Goal: Task Accomplishment & Management: Use online tool/utility

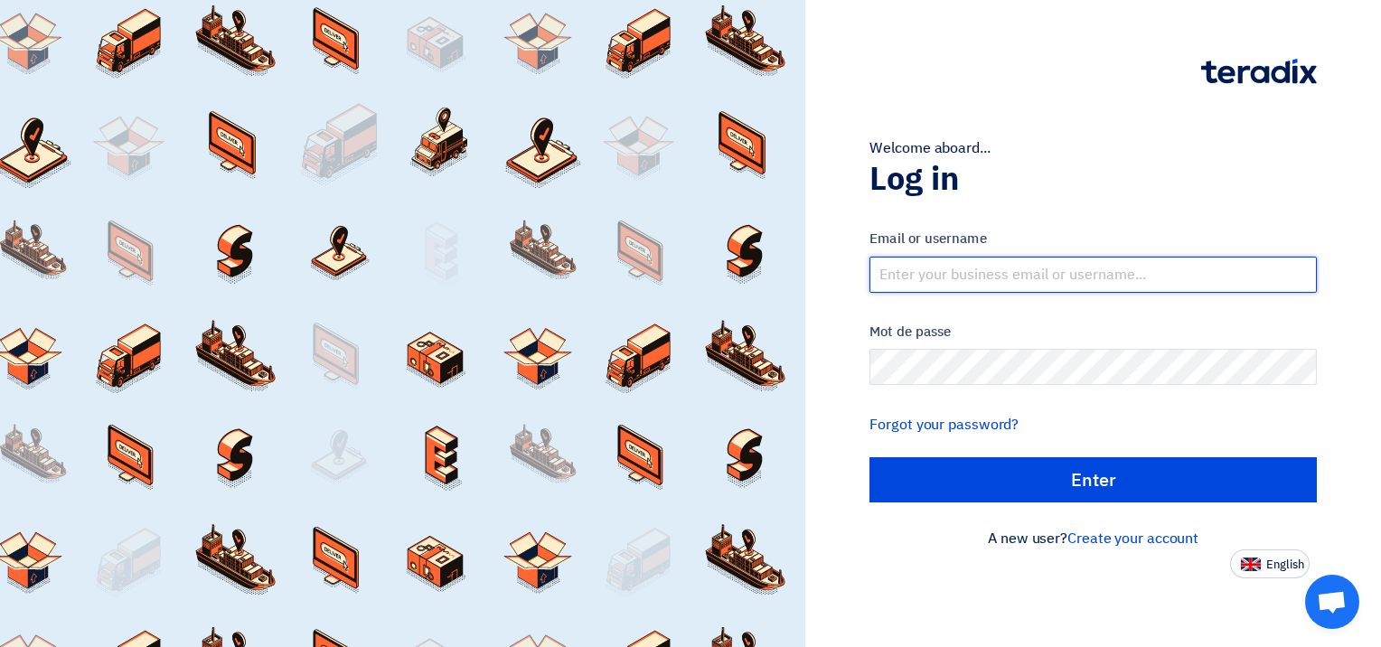
click at [925, 270] on input "text" at bounding box center [1093, 275] width 447 height 36
type input "[EMAIL_ADDRESS][DOMAIN_NAME]"
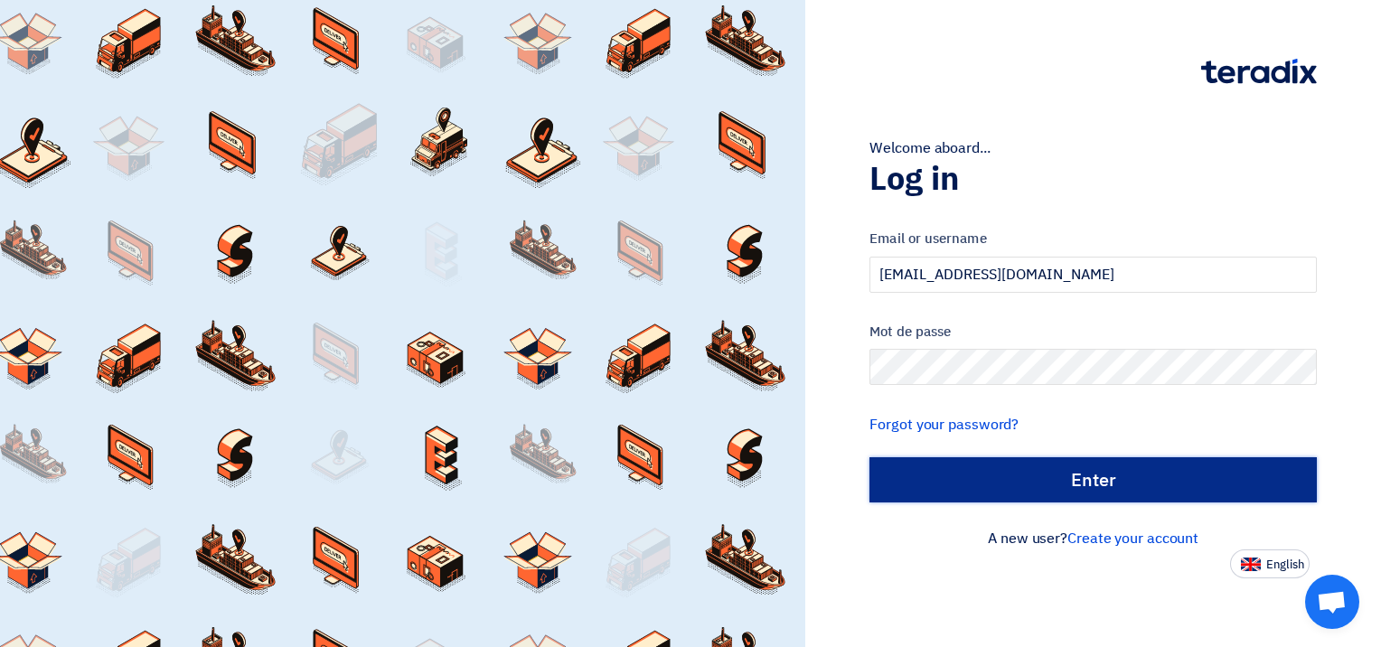
click at [1098, 470] on input "الدخول" at bounding box center [1093, 479] width 447 height 45
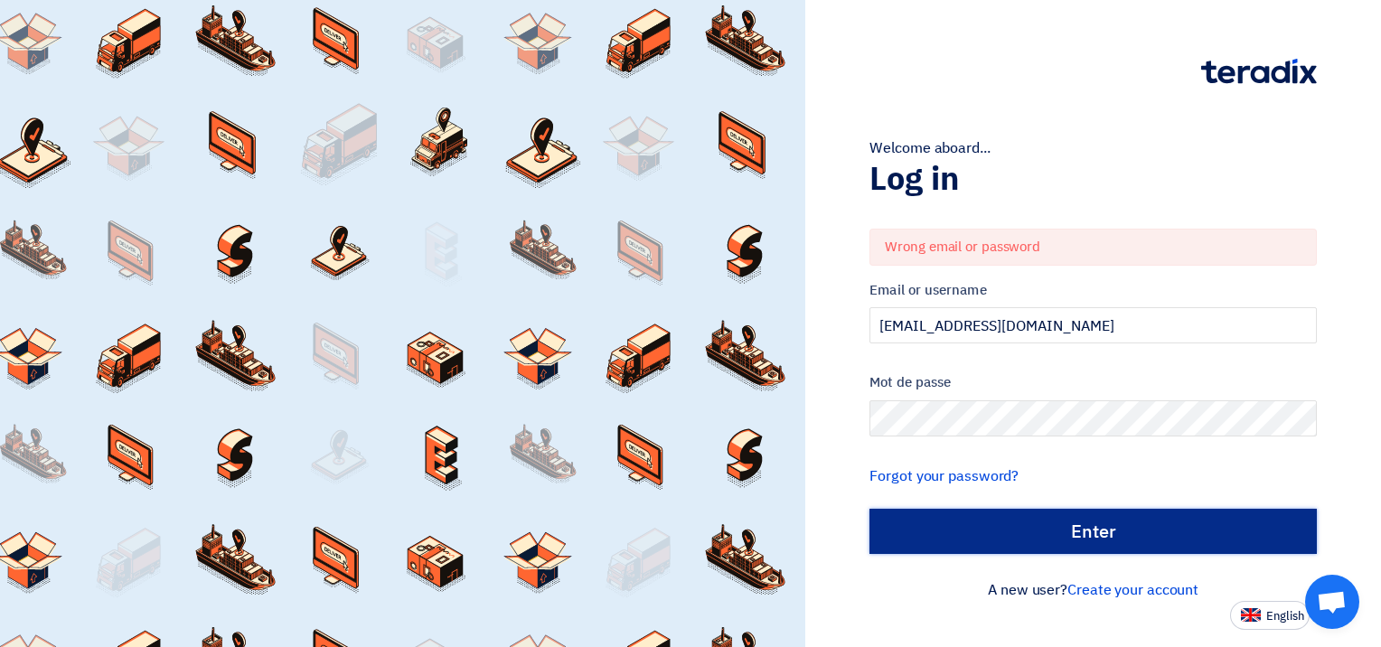
click at [1116, 525] on input "الدخول" at bounding box center [1093, 531] width 447 height 45
type input "Sign in"
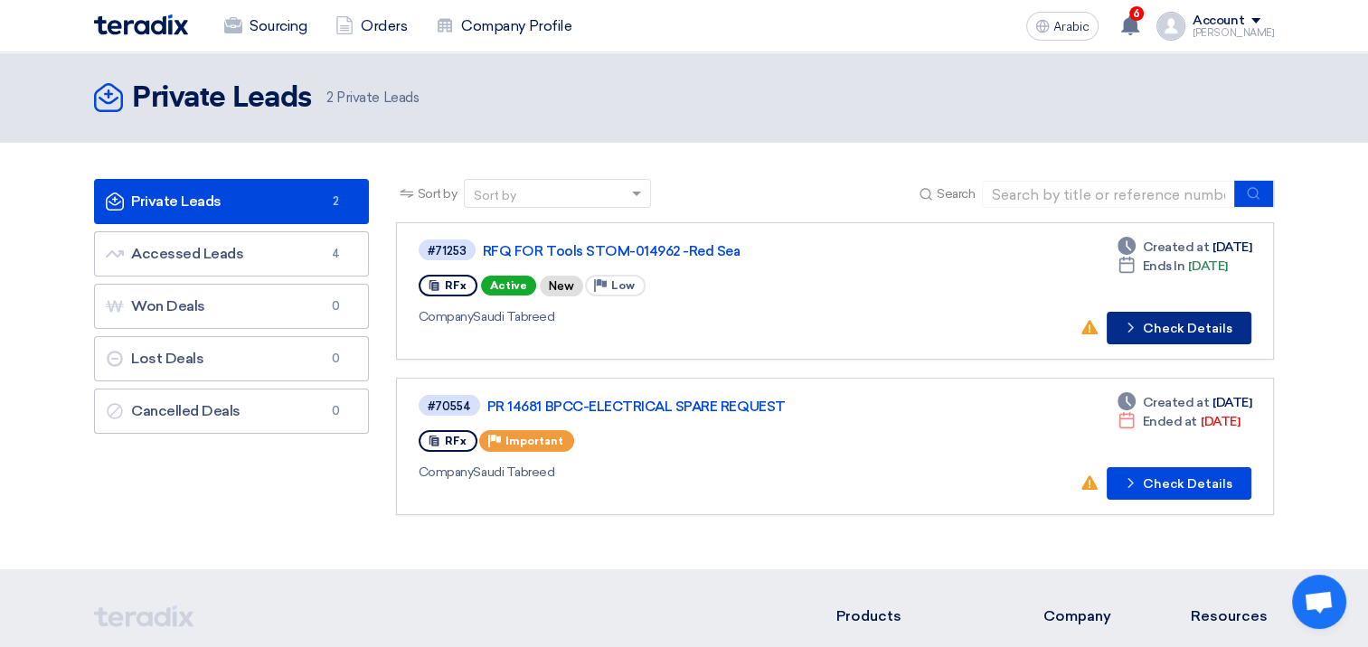
click at [1187, 324] on font "Check Details" at bounding box center [1187, 329] width 89 height 13
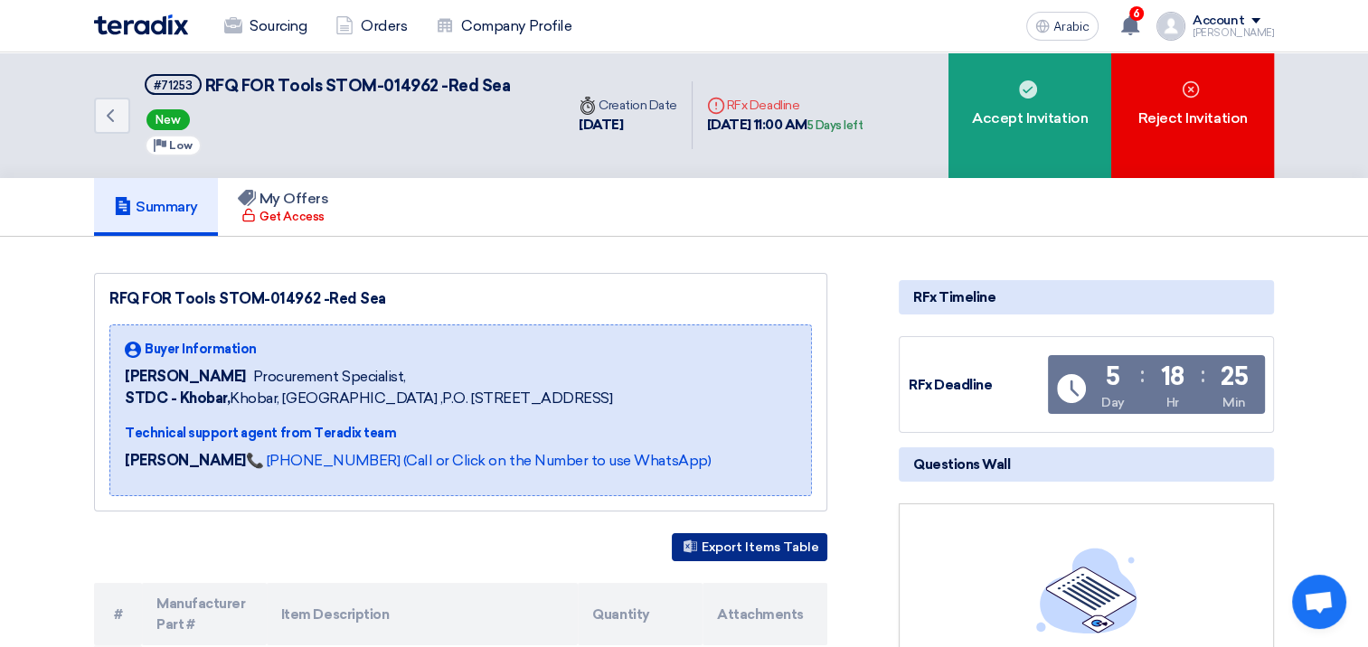
click at [763, 546] on font "Export Items Table" at bounding box center [760, 547] width 118 height 15
